Goal: Browse casually: Explore the website without a specific task or goal

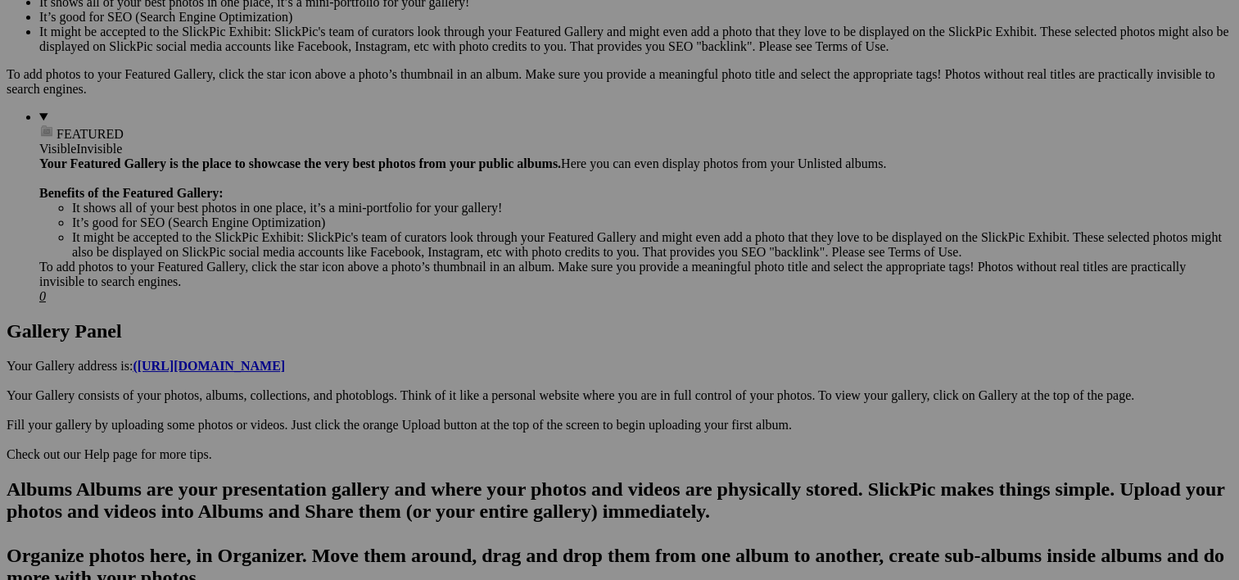
scroll to position [1242, 0]
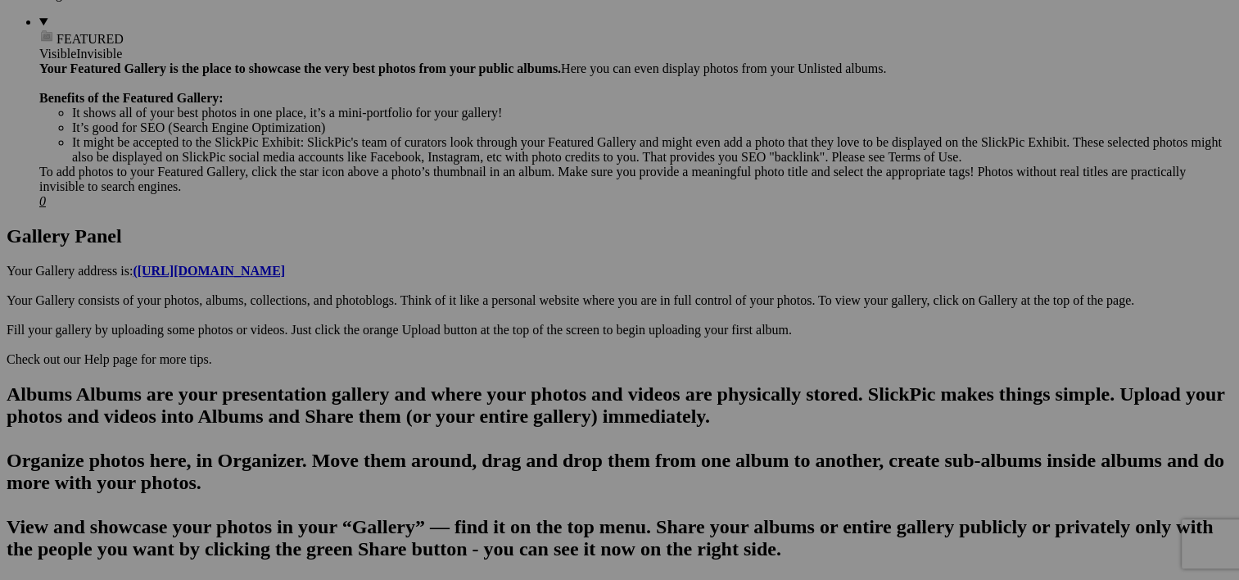
scroll to position [671, 0]
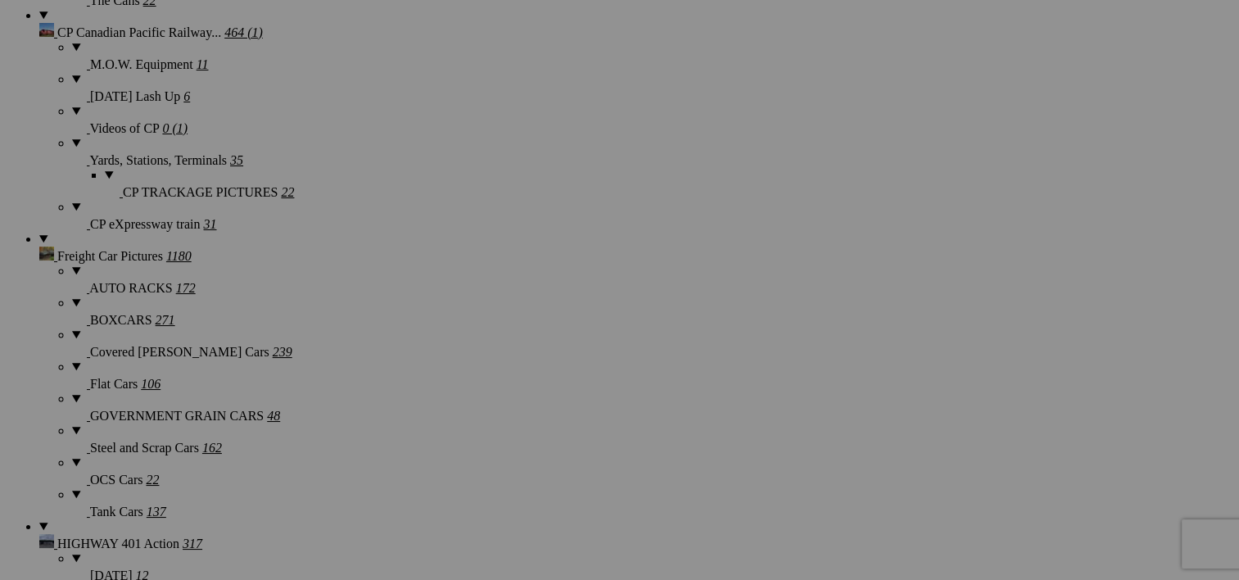
scroll to position [2359, 0]
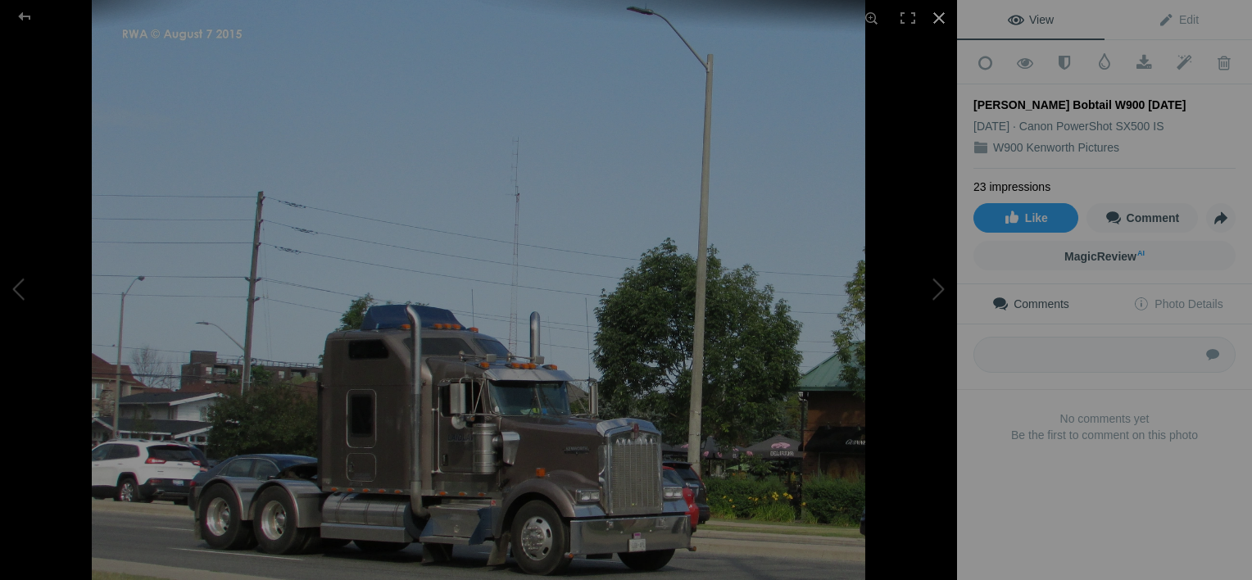
click at [939, 18] on div at bounding box center [939, 18] width 36 height 36
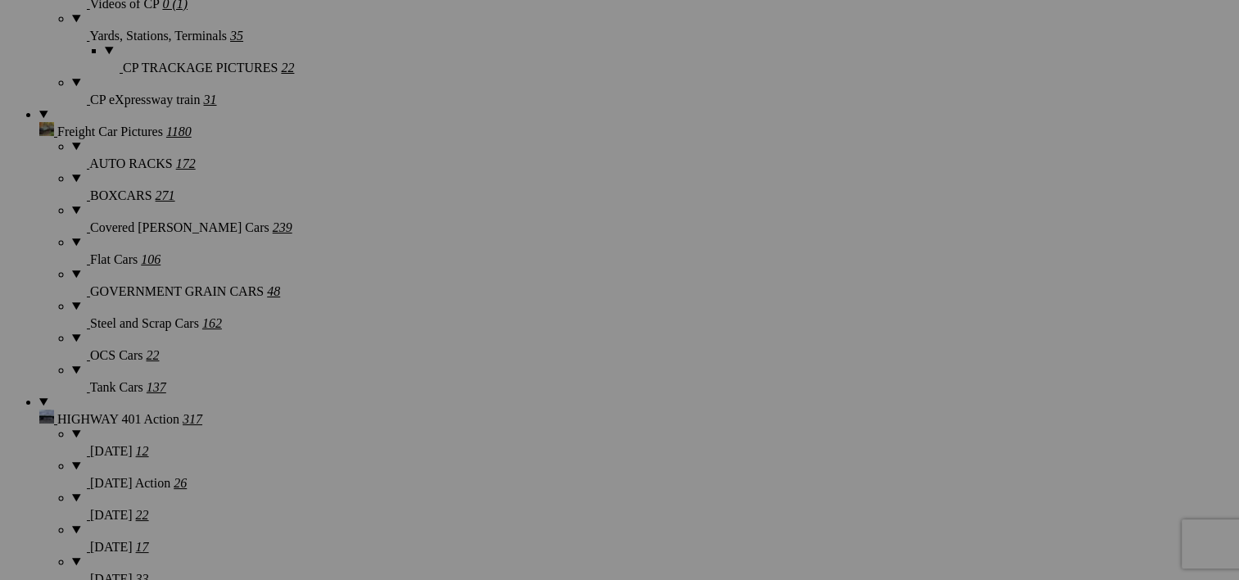
scroll to position [0, 0]
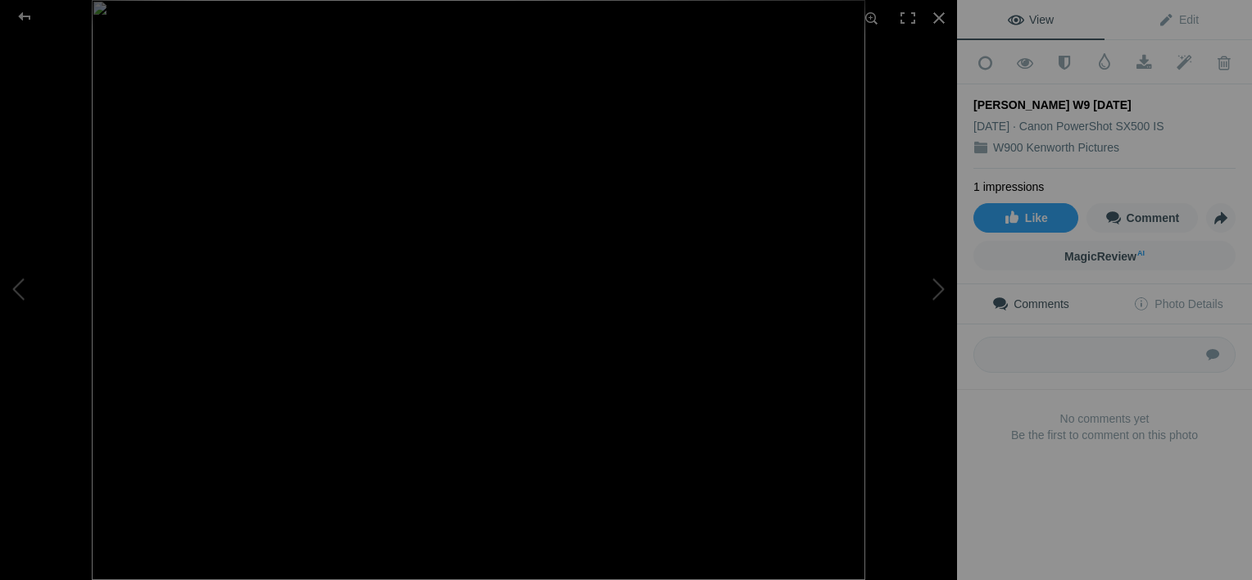
click at [675, 359] on img at bounding box center [478, 290] width 773 height 580
click at [943, 16] on div at bounding box center [939, 18] width 36 height 36
